Goal: Find specific page/section: Find specific page/section

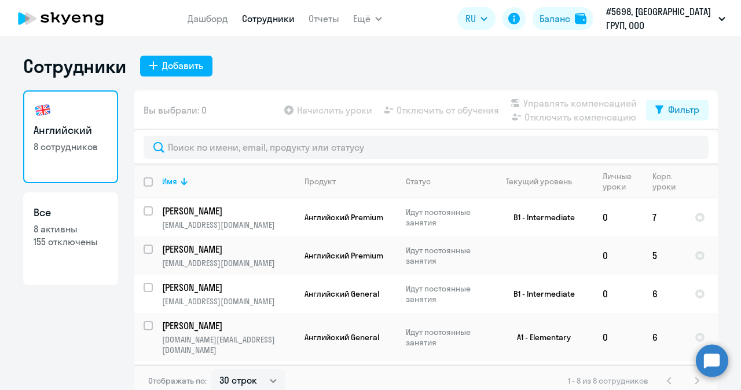
select select "30"
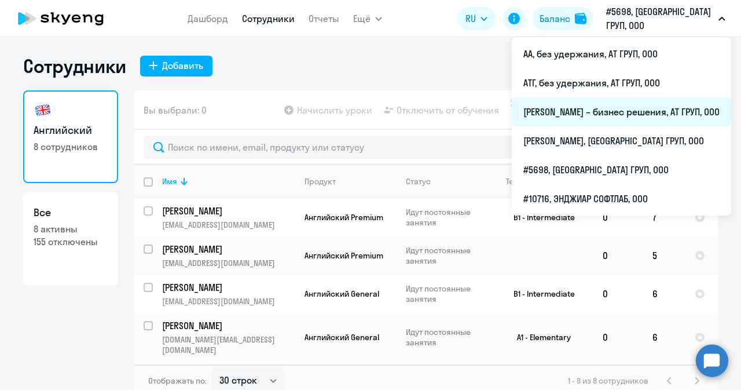
click at [586, 120] on li "[PERSON_NAME] – бизнес решения, АТ ГРУП, ООО" at bounding box center [621, 111] width 219 height 29
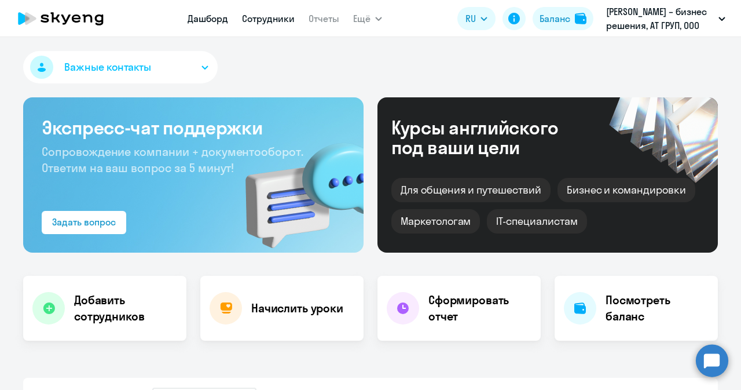
click at [274, 21] on link "Сотрудники" at bounding box center [268, 19] width 53 height 12
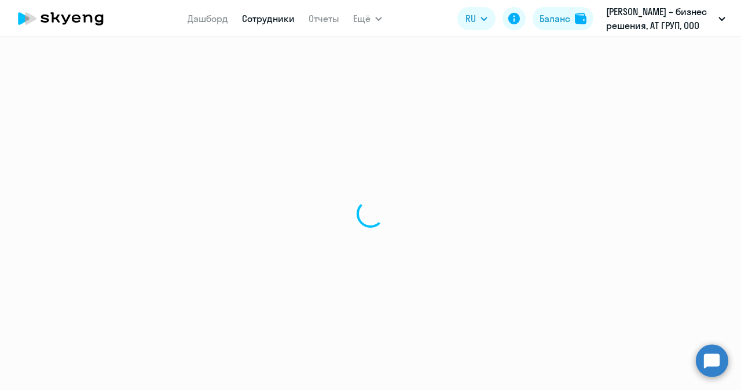
select select "30"
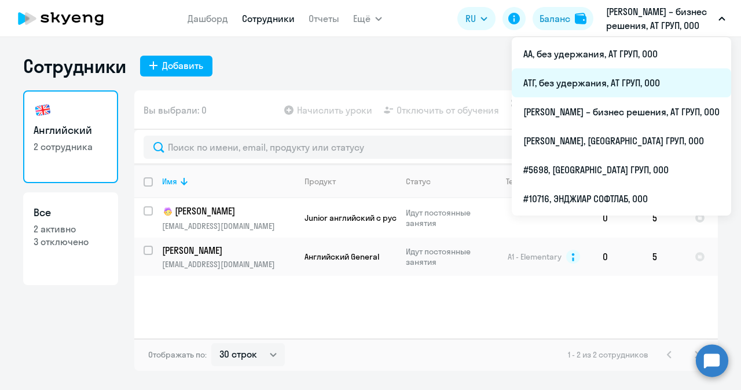
click at [581, 86] on li "АТГ, без удержания, АТ ГРУП, ООО" at bounding box center [621, 82] width 219 height 29
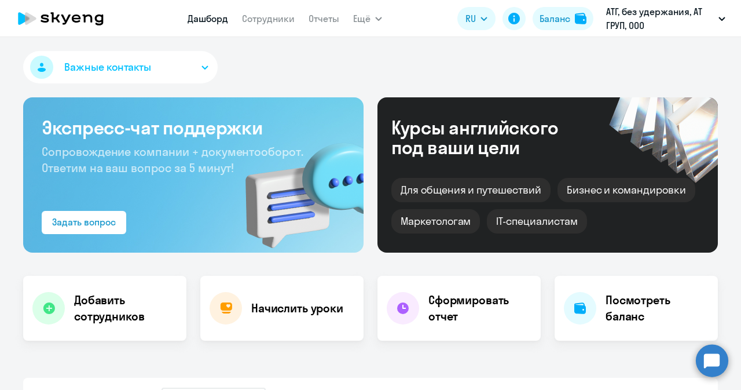
click at [266, 25] on nav "Дашборд Сотрудники Отчеты" at bounding box center [264, 18] width 152 height 23
click at [266, 20] on link "Сотрудники" at bounding box center [268, 19] width 53 height 12
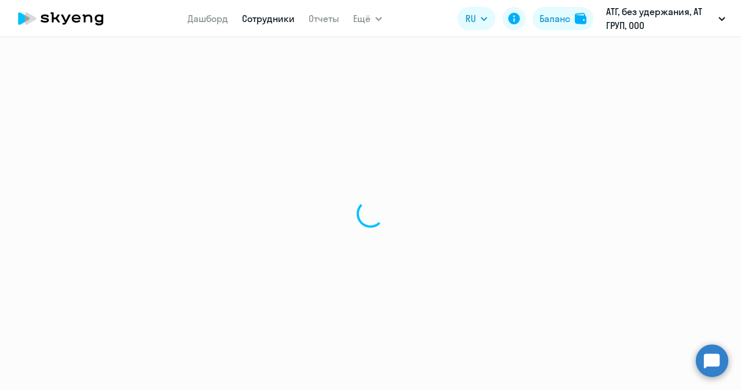
select select "30"
